Goal: Task Accomplishment & Management: Complete application form

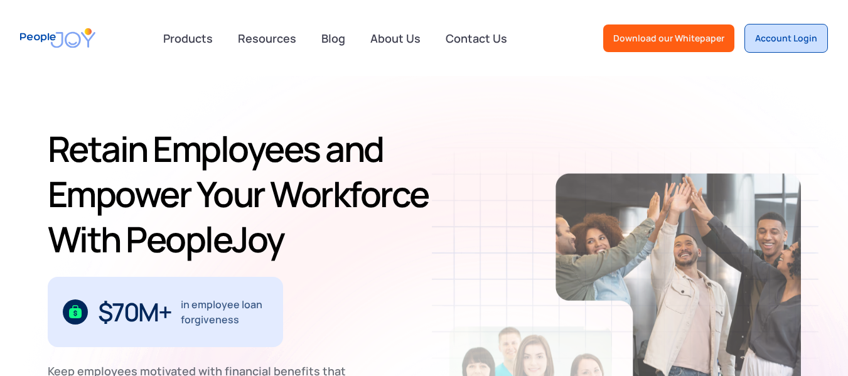
click at [784, 45] on link "Account Login" at bounding box center [785, 38] width 83 height 29
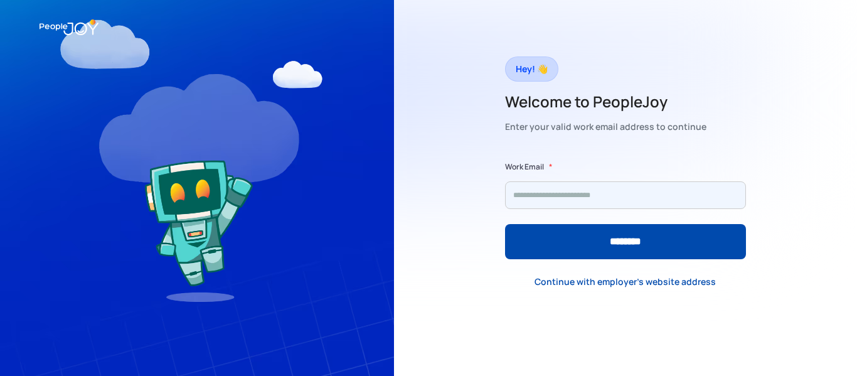
click at [601, 191] on input "Form" at bounding box center [625, 195] width 241 height 28
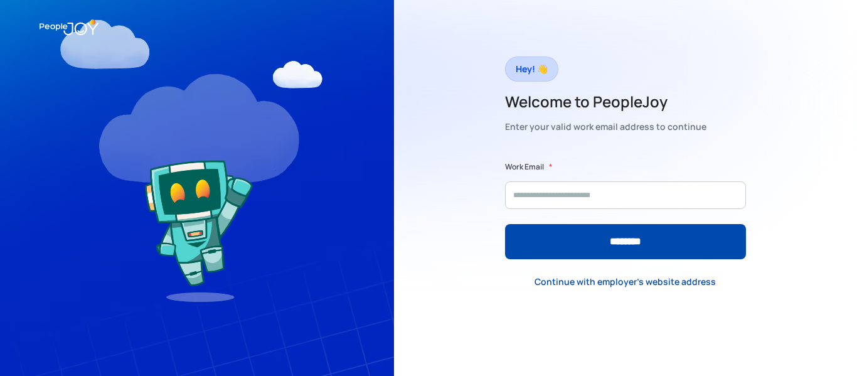
click at [634, 181] on form "Work Email * We couldn't find a business linked to this email domain. Try a dif…" at bounding box center [625, 210] width 241 height 99
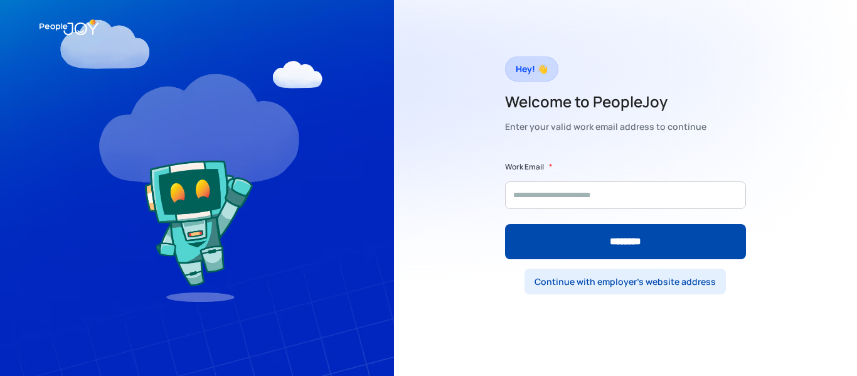
click at [634, 282] on div "Continue with employer's website address" at bounding box center [625, 281] width 181 height 13
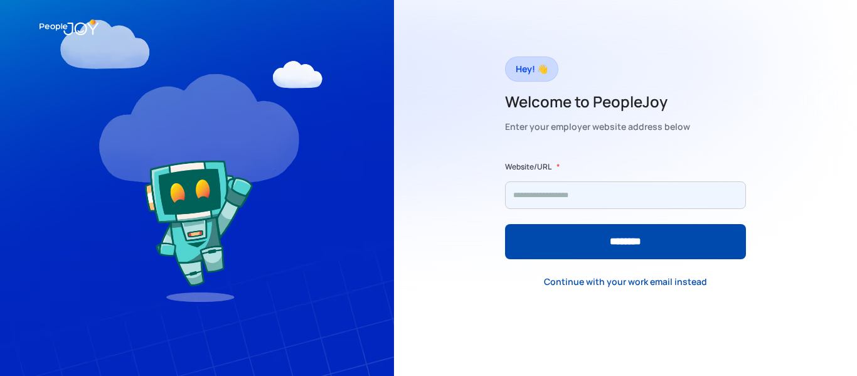
click at [586, 196] on input "Form" at bounding box center [625, 195] width 241 height 28
